Goal: Task Accomplishment & Management: Use online tool/utility

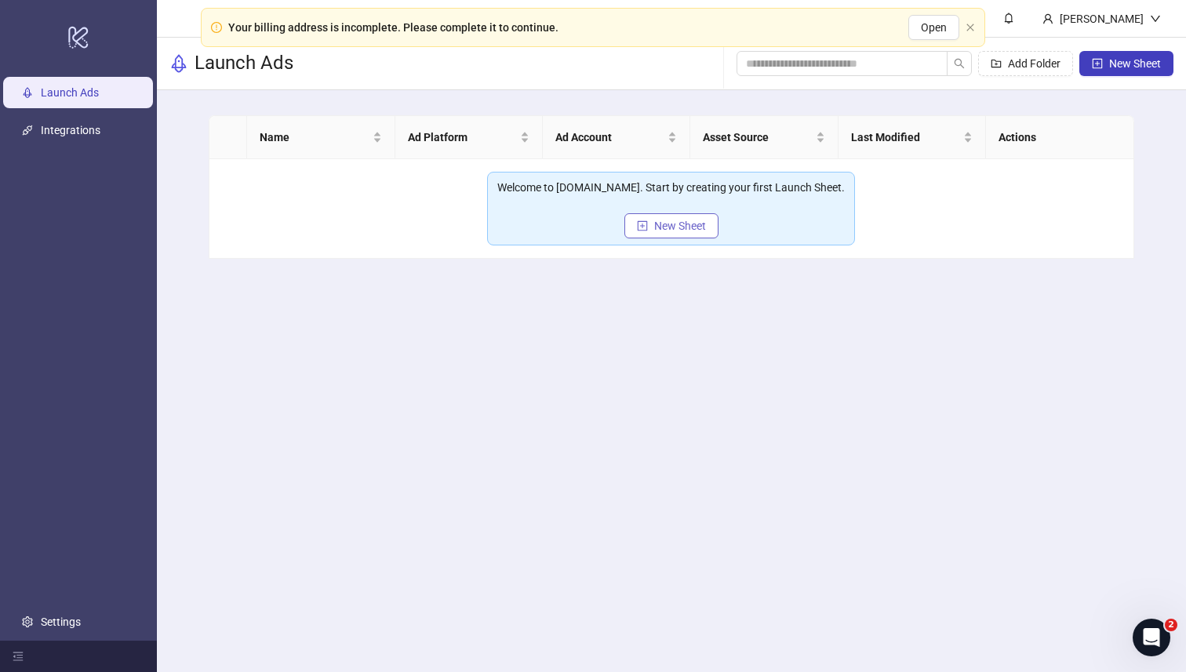
click at [664, 233] on button "New Sheet" at bounding box center [672, 225] width 94 height 25
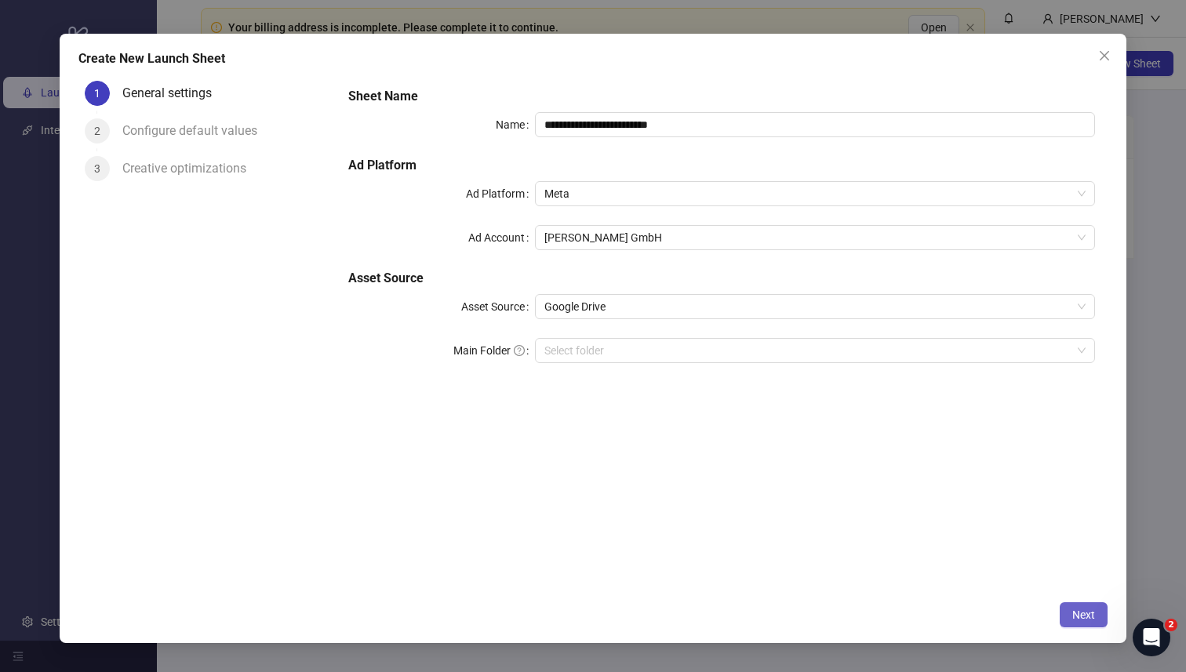
click at [1076, 619] on span "Next" at bounding box center [1083, 615] width 23 height 13
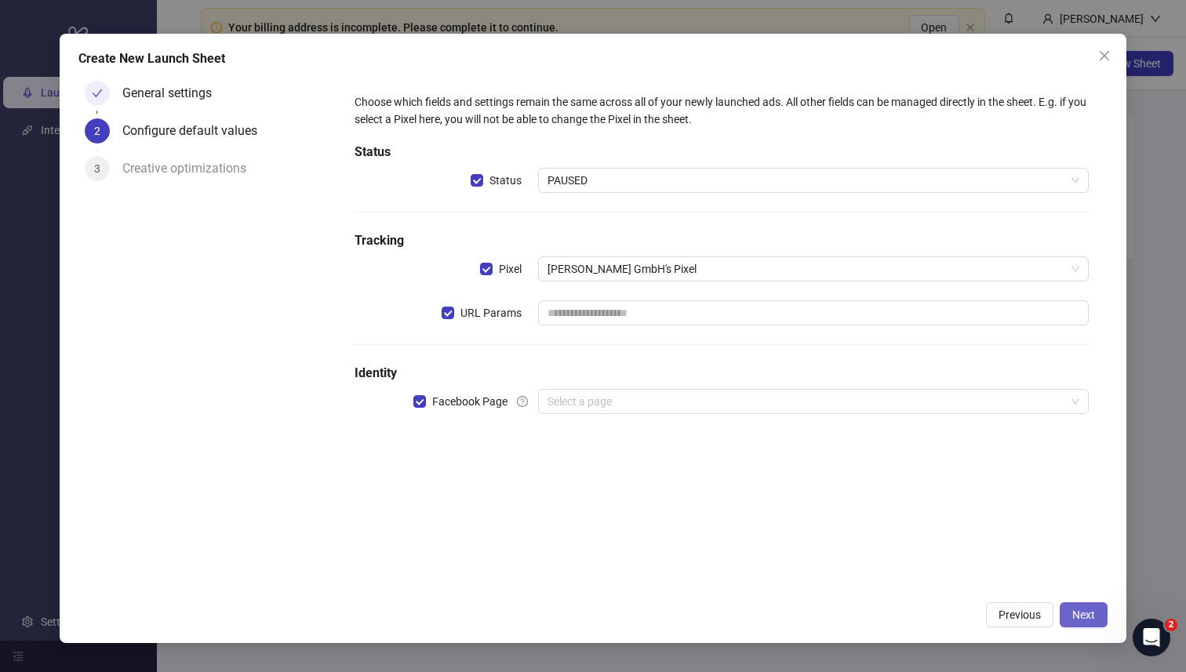
click at [1076, 619] on span "Next" at bounding box center [1083, 615] width 23 height 13
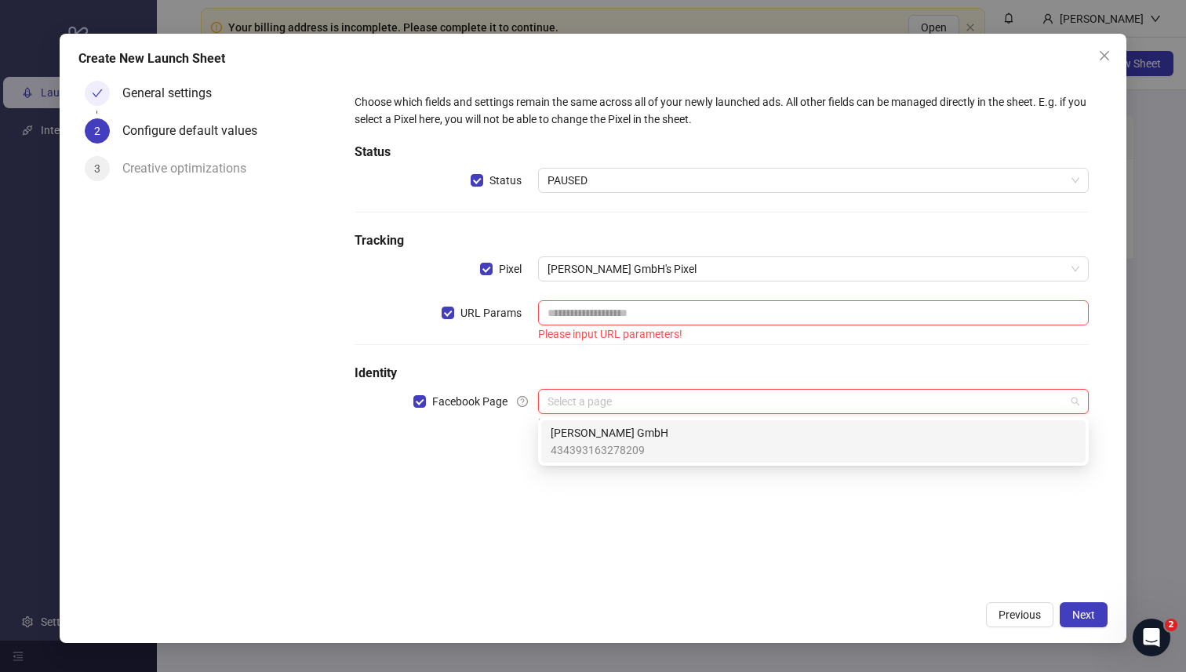
click at [621, 396] on input "search" at bounding box center [807, 402] width 518 height 24
click at [600, 457] on span "434393163278209" at bounding box center [610, 450] width 118 height 17
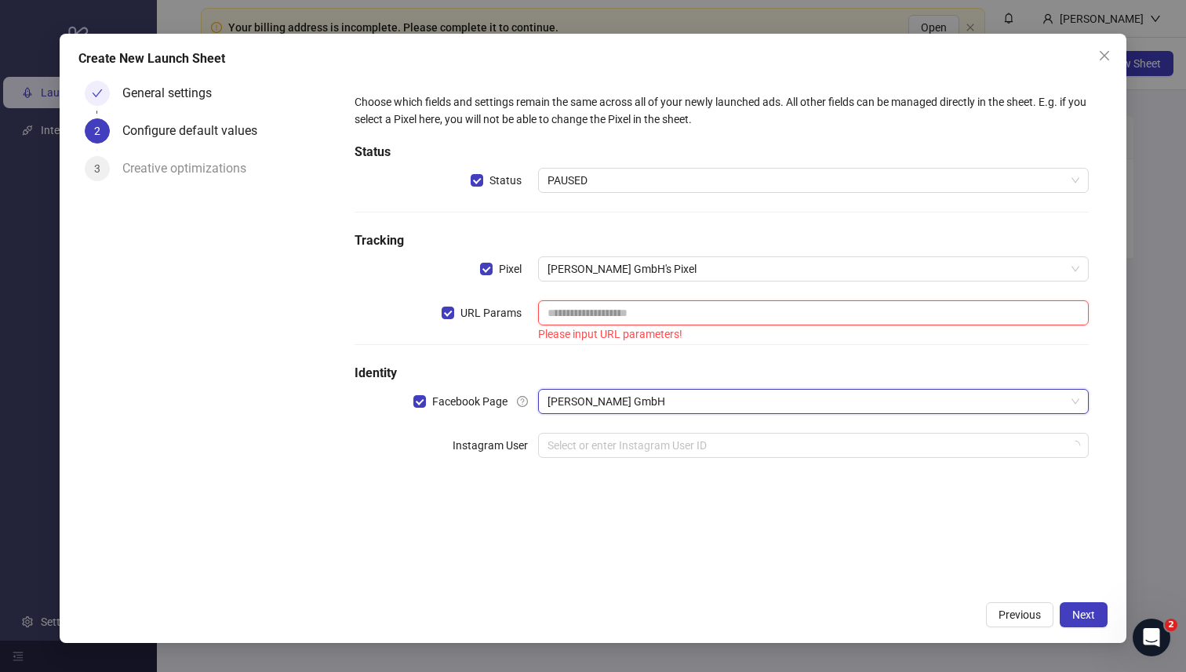
click at [604, 308] on input "text" at bounding box center [813, 312] width 551 height 25
click at [226, 169] on div "Creative optimizations" at bounding box center [190, 168] width 137 height 25
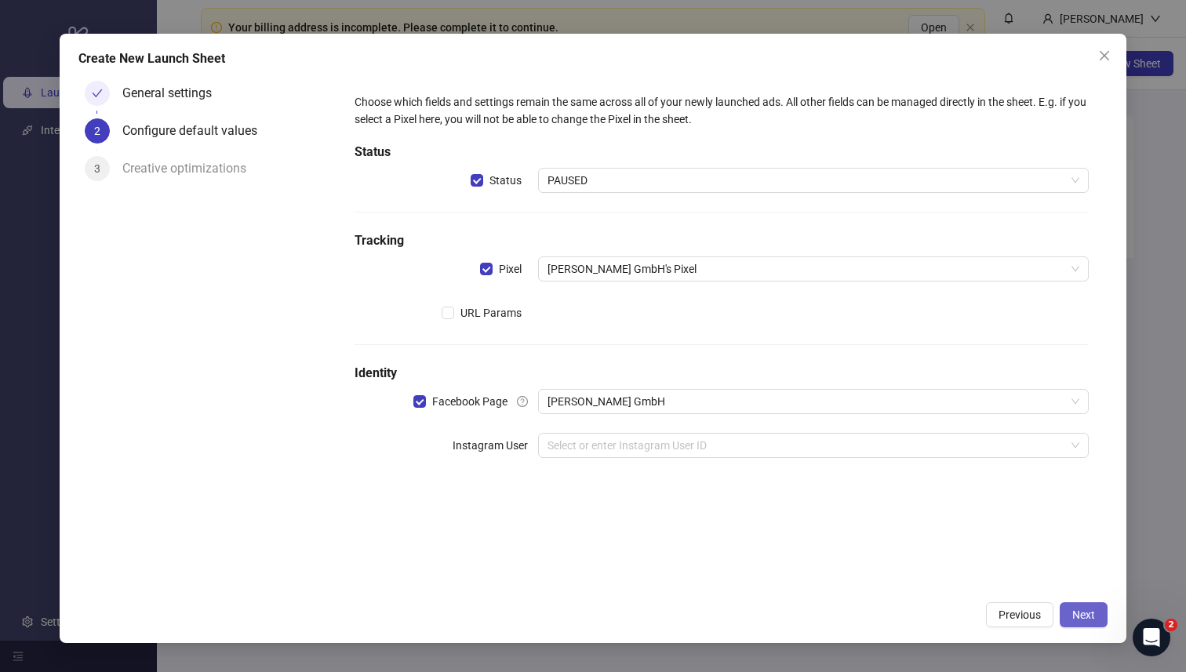
click at [1065, 621] on button "Next" at bounding box center [1084, 615] width 48 height 25
click at [617, 446] on input "search" at bounding box center [807, 446] width 518 height 24
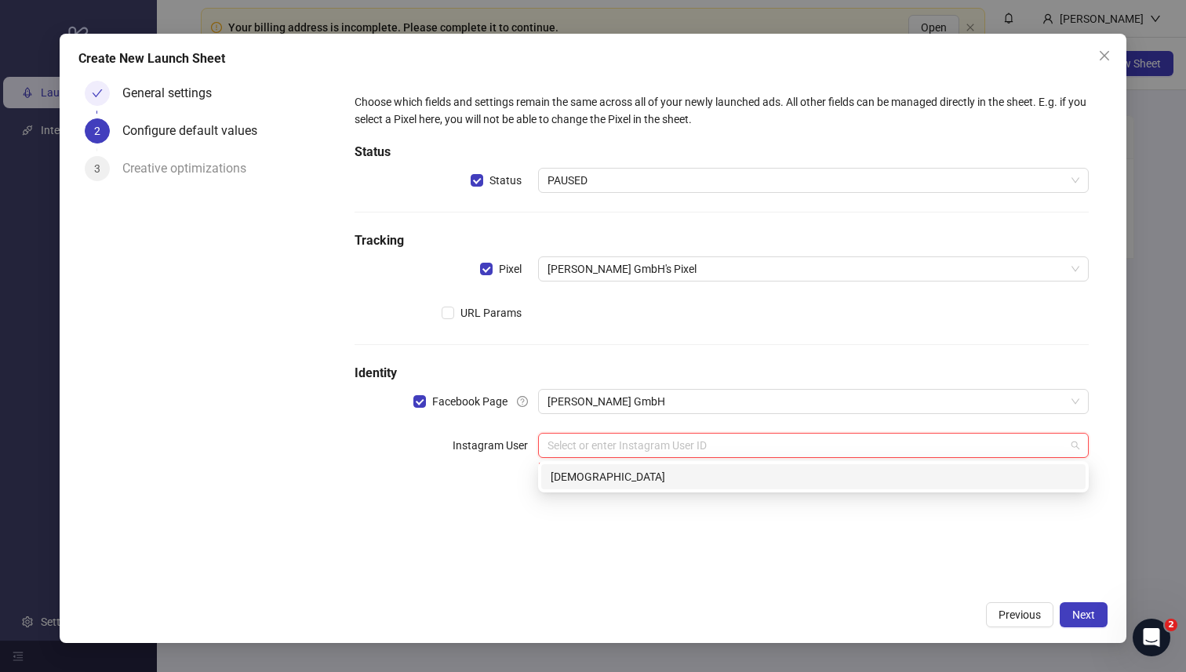
click at [613, 483] on div "[DEMOGRAPHIC_DATA]" at bounding box center [814, 476] width 526 height 17
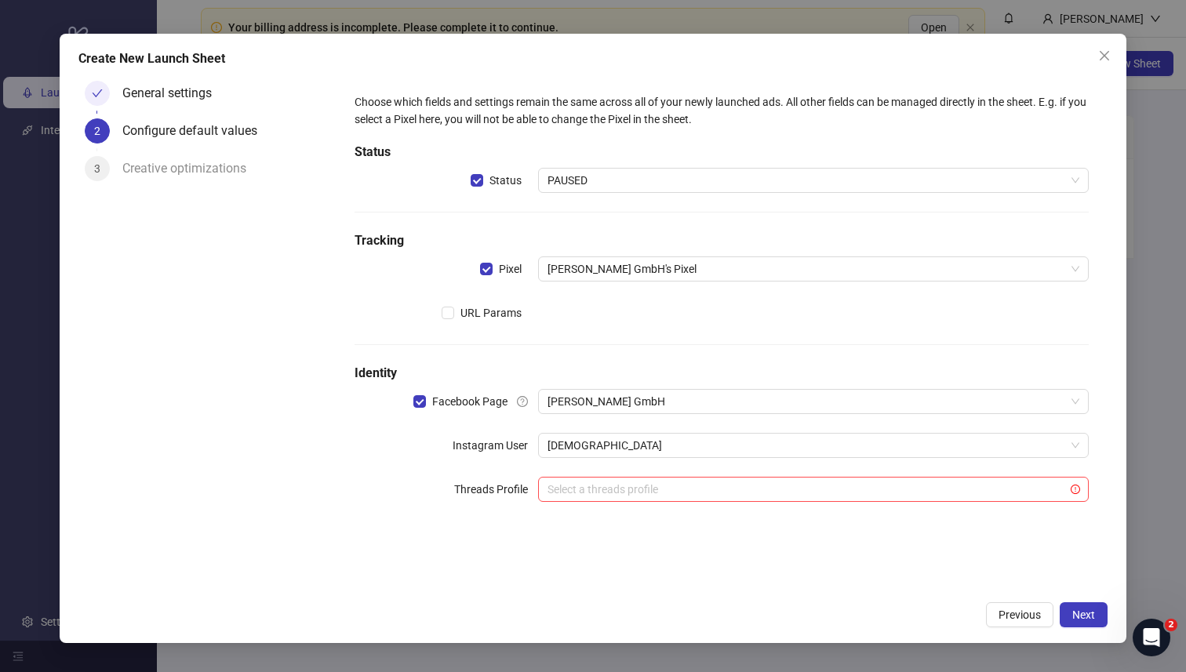
click at [759, 506] on div "Choose which fields and settings remain the same across all of your newly launc…" at bounding box center [722, 307] width 748 height 440
click at [741, 485] on input "search" at bounding box center [807, 490] width 518 height 24
click at [820, 535] on icon at bounding box center [814, 535] width 31 height 15
click at [450, 535] on form "Choose which fields and settings remain the same across all of your newly launc…" at bounding box center [722, 307] width 773 height 465
click at [1082, 611] on span "Next" at bounding box center [1083, 615] width 23 height 13
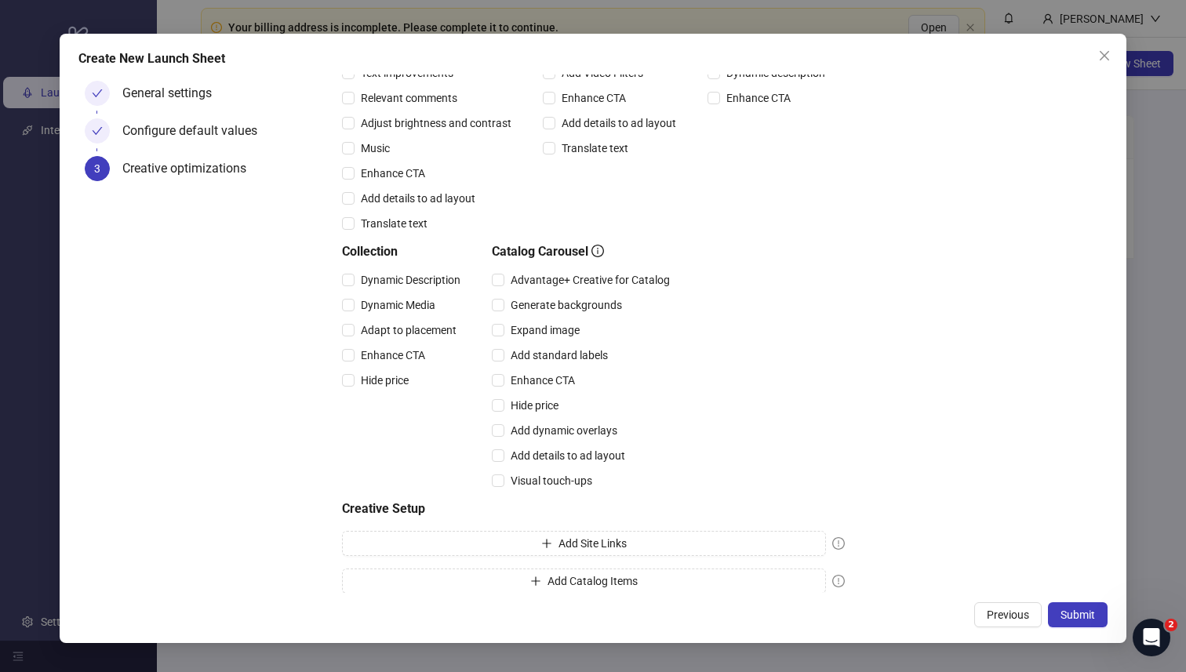
scroll to position [281, 0]
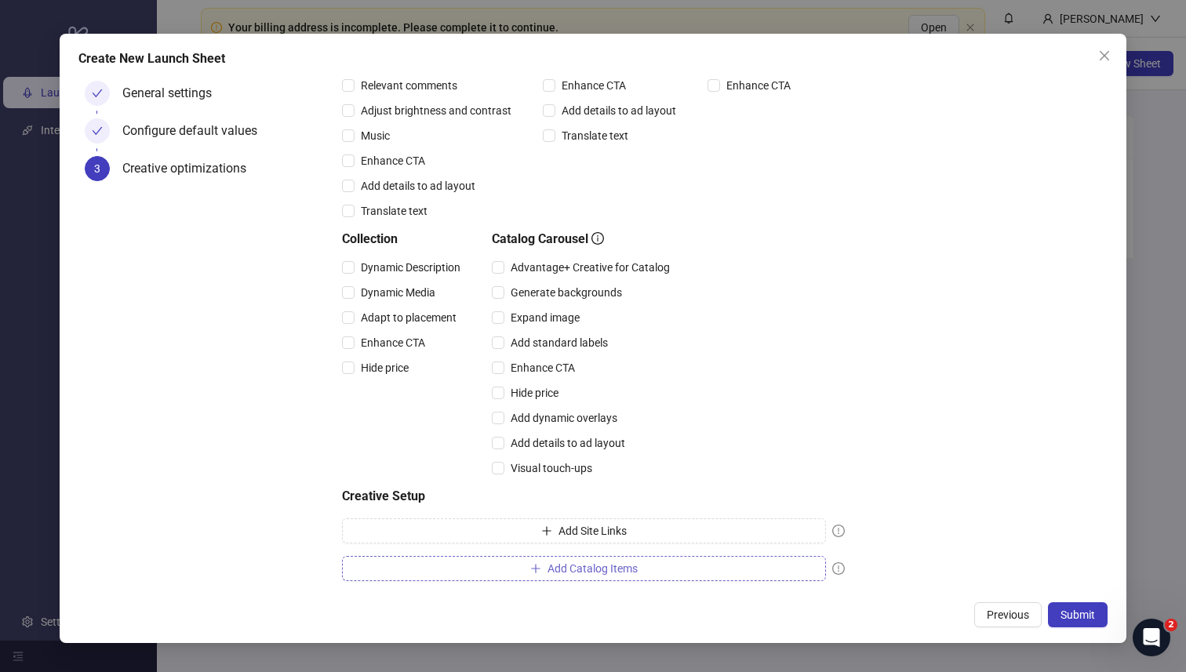
click at [644, 571] on button "Add Catalog Items" at bounding box center [584, 568] width 484 height 25
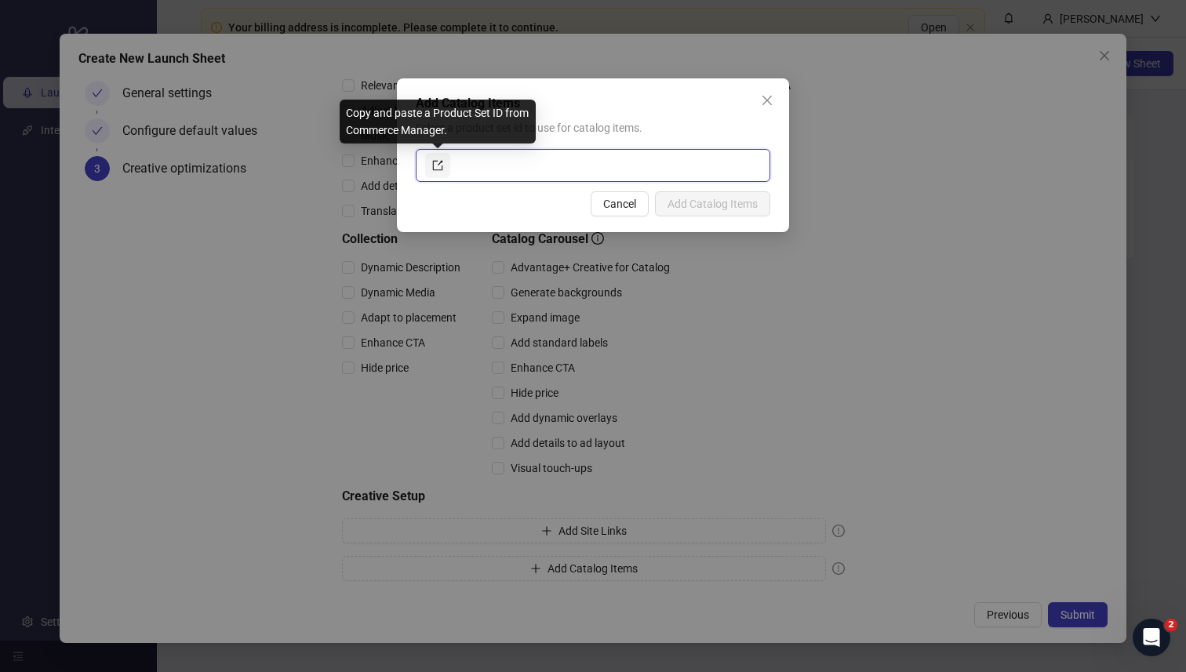
click at [439, 166] on icon "export" at bounding box center [437, 165] width 11 height 11
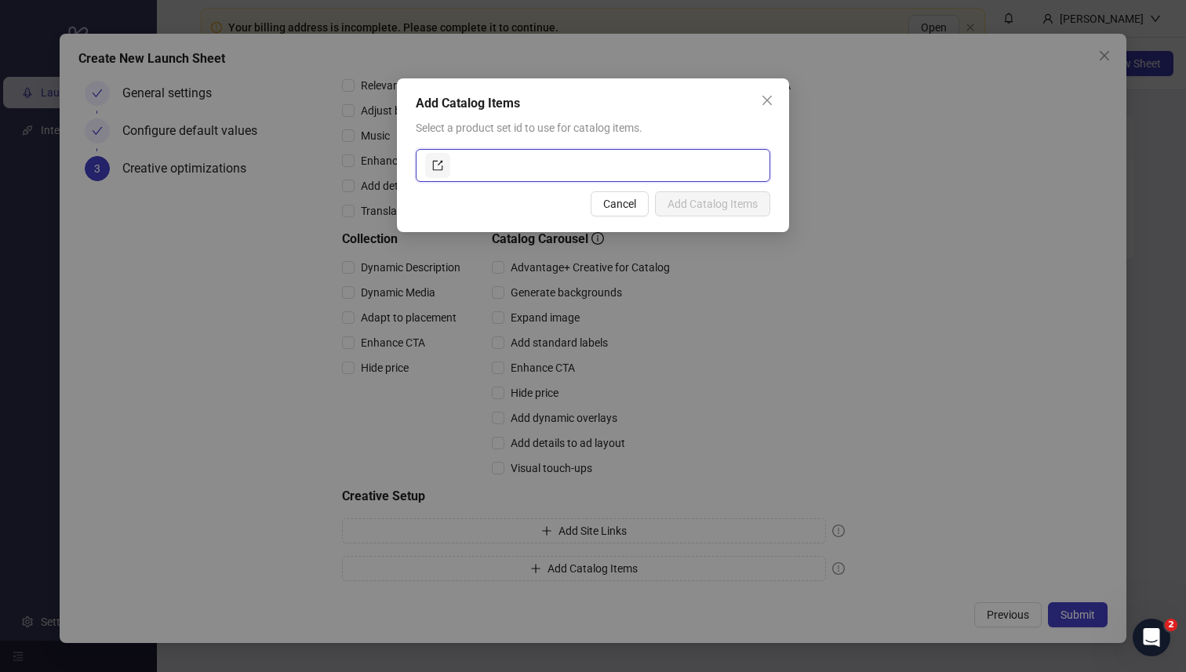
click at [622, 165] on input "text" at bounding box center [607, 165] width 308 height 25
click at [763, 101] on icon "close" at bounding box center [767, 100] width 13 height 13
